Goal: Check status: Check status

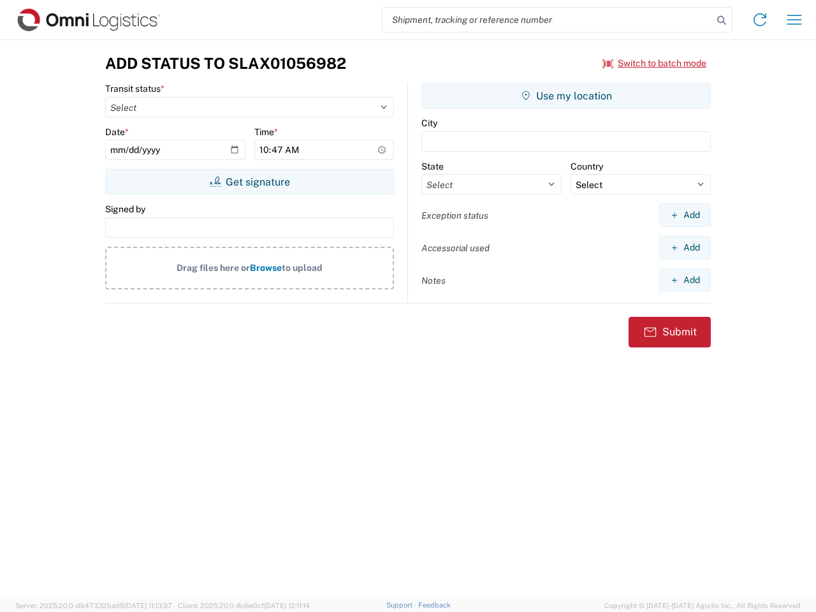
click at [547, 20] on input "search" at bounding box center [547, 20] width 330 height 24
click at [721, 20] on icon at bounding box center [721, 20] width 18 height 18
click at [760, 20] on icon at bounding box center [759, 20] width 20 height 20
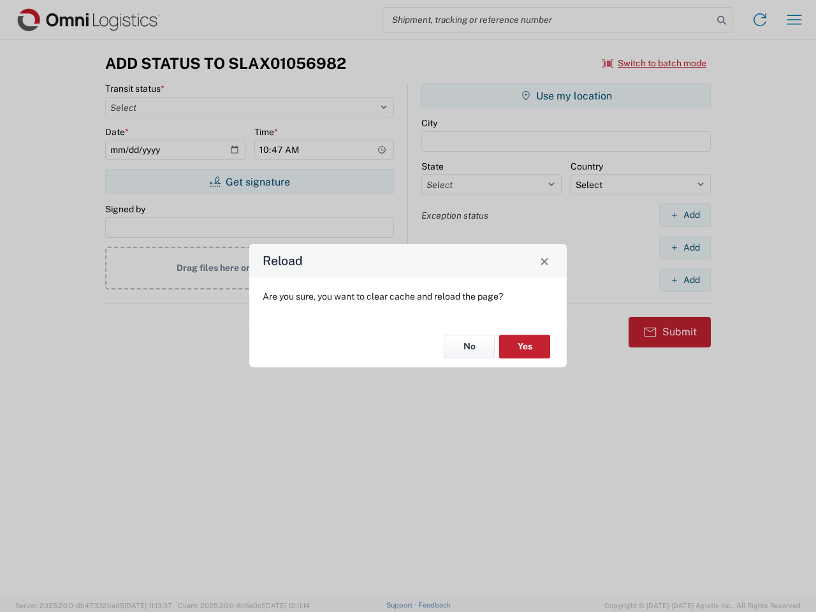
click at [794, 20] on div "Reload Are you sure, you want to clear cache and reload the page? No Yes" at bounding box center [408, 306] width 816 height 612
click at [654, 63] on div "Reload Are you sure, you want to clear cache and reload the page? No Yes" at bounding box center [408, 306] width 816 height 612
click at [249, 182] on div "Reload Are you sure, you want to clear cache and reload the page? No Yes" at bounding box center [408, 306] width 816 height 612
click at [566, 96] on div "Reload Are you sure, you want to clear cache and reload the page? No Yes" at bounding box center [408, 306] width 816 height 612
click at [684, 215] on div "Reload Are you sure, you want to clear cache and reload the page? No Yes" at bounding box center [408, 306] width 816 height 612
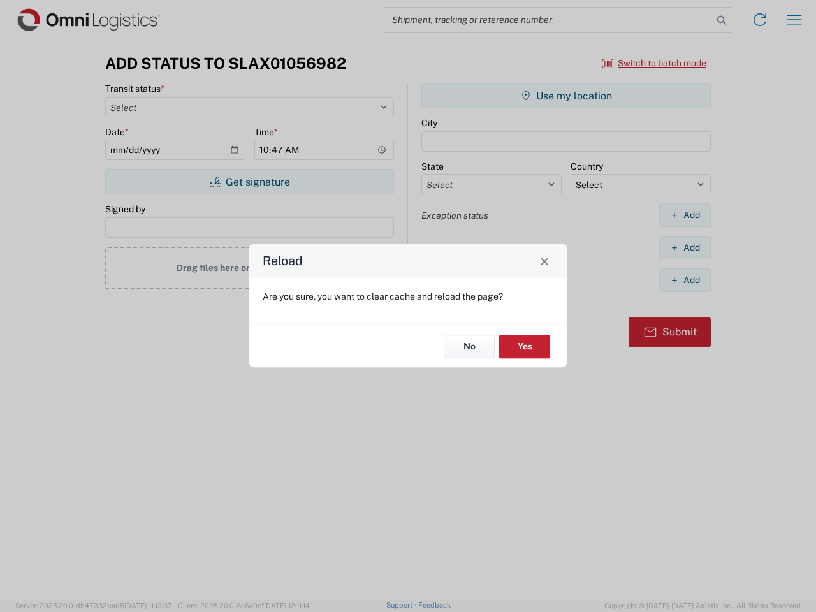
click at [684, 247] on div "Reload Are you sure, you want to clear cache and reload the page? No Yes" at bounding box center [408, 306] width 816 height 612
click at [684, 280] on div "Reload Are you sure, you want to clear cache and reload the page? No Yes" at bounding box center [408, 306] width 816 height 612
